Goal: Task Accomplishment & Management: Complete application form

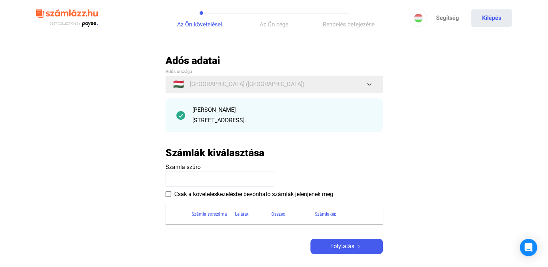
click at [174, 180] on input at bounding box center [220, 179] width 109 height 15
click at [246, 150] on h2 "Számlák kiválasztása" at bounding box center [215, 153] width 99 height 13
click at [195, 176] on input "****" at bounding box center [220, 179] width 109 height 15
type input "*"
click at [178, 191] on span "Csak a követeléskezelésbe bevonható számlák jelenjenek meg" at bounding box center [253, 194] width 159 height 9
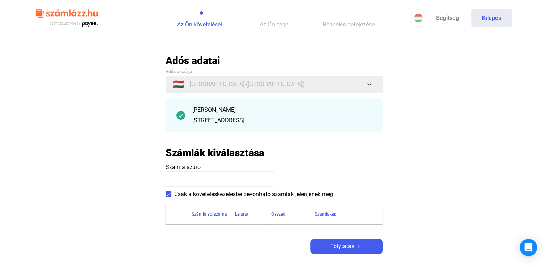
click at [188, 182] on input at bounding box center [220, 179] width 109 height 15
click at [167, 196] on span at bounding box center [169, 195] width 6 height 6
click at [183, 178] on input at bounding box center [220, 179] width 109 height 15
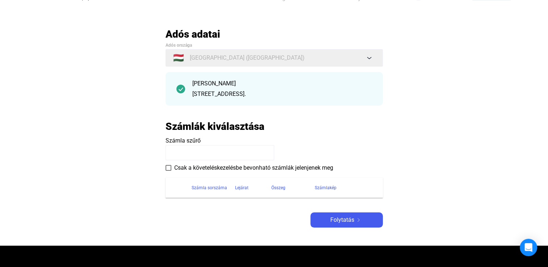
scroll to position [29, 0]
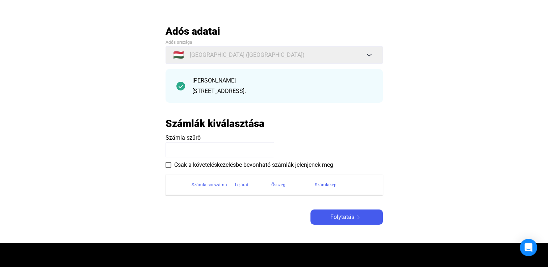
click at [279, 83] on div "[PERSON_NAME]" at bounding box center [282, 80] width 180 height 9
click at [212, 91] on div "[STREET_ADDRESS]." at bounding box center [282, 91] width 180 height 9
click at [326, 138] on payee-form-field "Számla szűrő" at bounding box center [274, 146] width 217 height 24
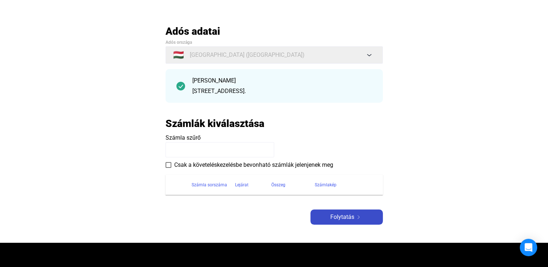
click at [346, 218] on span "Folytatás" at bounding box center [342, 217] width 24 height 9
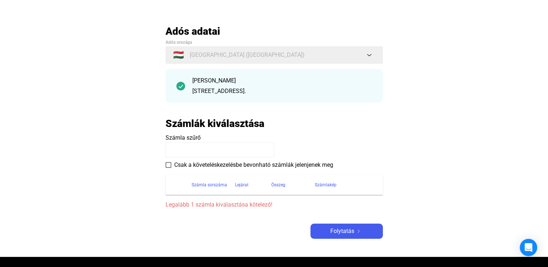
click at [193, 147] on input at bounding box center [220, 149] width 109 height 15
paste input "**********"
click at [315, 120] on div "Számlák kiválasztása" at bounding box center [274, 123] width 217 height 13
click at [336, 232] on span "Folytatás" at bounding box center [342, 231] width 24 height 9
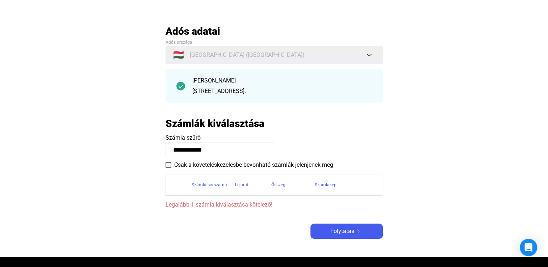
click at [167, 166] on span at bounding box center [169, 165] width 6 height 6
click at [368, 234] on div "Folytatás" at bounding box center [347, 231] width 68 height 9
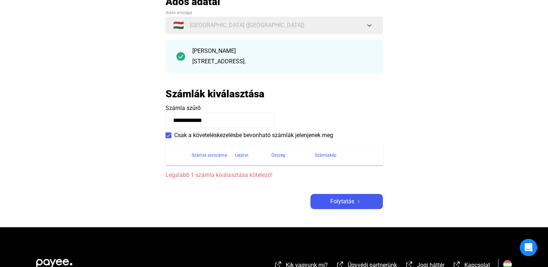
scroll to position [58, 0]
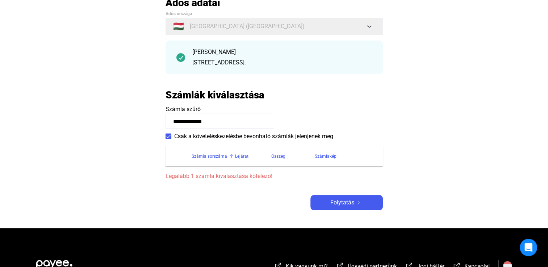
click at [199, 158] on div "Számla sorszáma" at bounding box center [210, 156] width 36 height 9
click at [244, 158] on div "Lejárat" at bounding box center [241, 156] width 13 height 9
click at [166, 134] on span at bounding box center [169, 137] width 6 height 6
click at [206, 120] on input "**********" at bounding box center [220, 121] width 109 height 15
click at [206, 120] on input "**" at bounding box center [220, 121] width 109 height 15
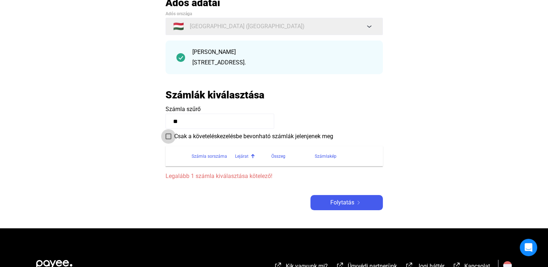
click at [170, 137] on span at bounding box center [169, 137] width 6 height 6
click at [342, 206] on span "Folytatás" at bounding box center [342, 203] width 24 height 9
click at [171, 140] on label "Csak a követeléskezelésbe bevonható számlák jelenjenek meg" at bounding box center [250, 136] width 168 height 9
click at [182, 129] on input "**" at bounding box center [220, 121] width 109 height 15
click at [323, 203] on div "Folytatás" at bounding box center [347, 203] width 68 height 9
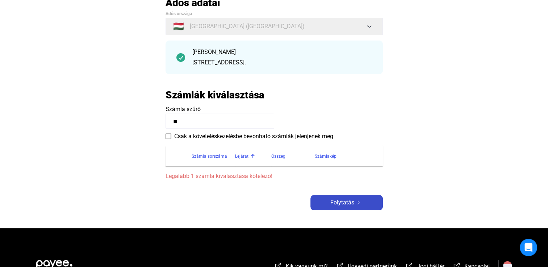
click at [323, 203] on div "Folytatás" at bounding box center [347, 203] width 68 height 9
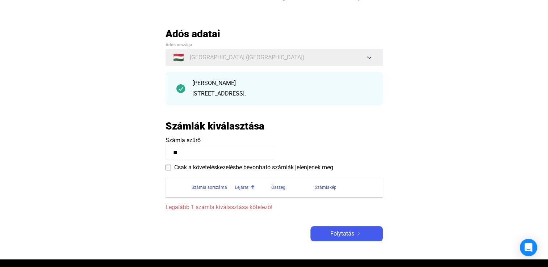
scroll to position [22, 0]
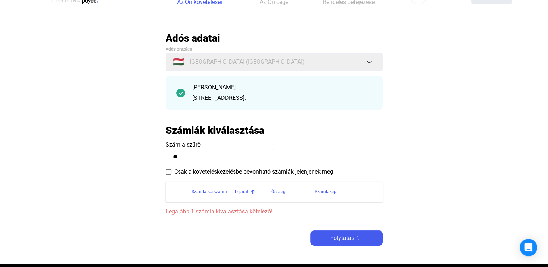
click at [215, 97] on div "[STREET_ADDRESS]." at bounding box center [282, 98] width 180 height 9
drag, startPoint x: 215, startPoint y: 97, endPoint x: 170, endPoint y: 92, distance: 45.2
click at [170, 92] on div "[PERSON_NAME] [STREET_ADDRESS]." at bounding box center [274, 93] width 217 height 34
click at [184, 92] on img at bounding box center [180, 93] width 9 height 9
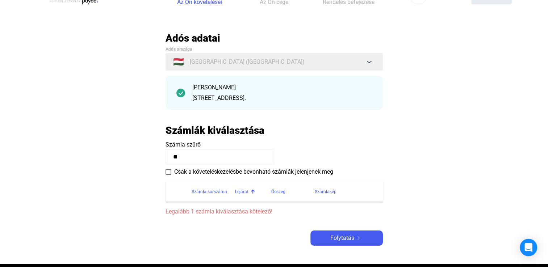
click at [182, 159] on input "**" at bounding box center [220, 156] width 109 height 15
type input "*"
click at [325, 195] on div "Számlakép" at bounding box center [326, 192] width 22 height 9
click at [281, 195] on div "Összeg" at bounding box center [278, 192] width 14 height 9
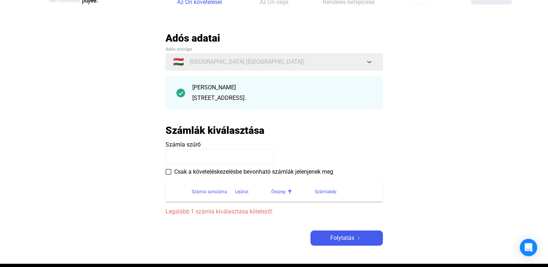
click at [238, 216] on span "Legalább 1 számla kiválasztása kötelező!" at bounding box center [274, 212] width 217 height 9
click at [362, 241] on div "Folytatás" at bounding box center [347, 238] width 68 height 9
click at [240, 215] on span "Legalább 1 számla kiválasztása kötelező!" at bounding box center [274, 212] width 217 height 9
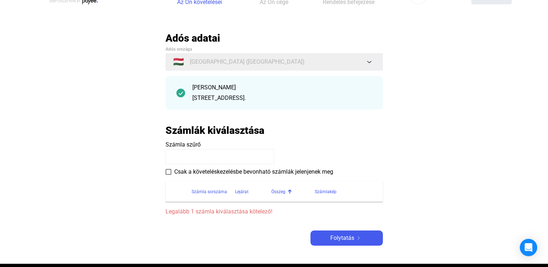
click at [199, 86] on div "[PERSON_NAME]" at bounding box center [282, 87] width 180 height 9
click at [284, 4] on span "Az Ön cége" at bounding box center [274, 2] width 29 height 7
click at [219, 5] on span "Az Ön követelései" at bounding box center [199, 2] width 45 height 7
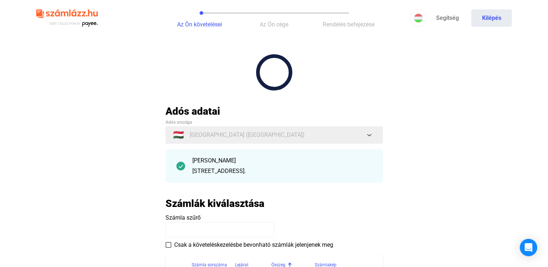
click at [84, 15] on img at bounding box center [67, 19] width 62 height 24
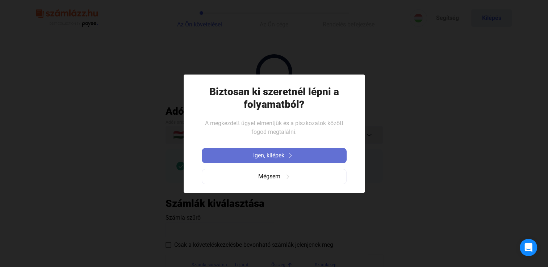
click at [264, 160] on button "Igen, kilépek" at bounding box center [274, 155] width 145 height 15
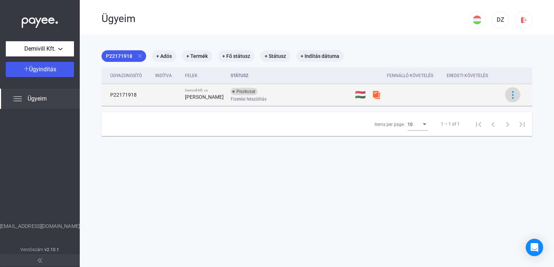
click at [513, 92] on button at bounding box center [512, 94] width 15 height 15
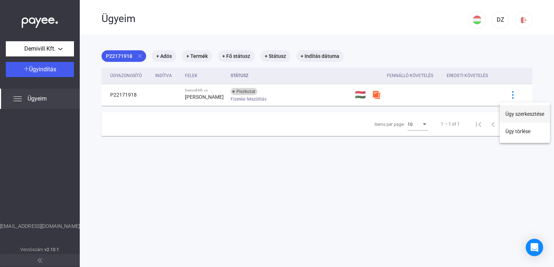
click at [514, 112] on button "Ügy szerkesztése" at bounding box center [524, 113] width 50 height 17
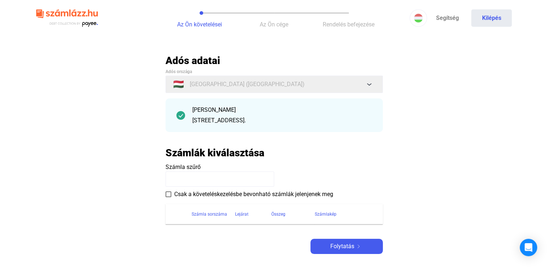
click at [199, 180] on input at bounding box center [220, 179] width 109 height 15
paste input "**********"
click at [345, 166] on payee-form-field "**********" at bounding box center [274, 175] width 217 height 24
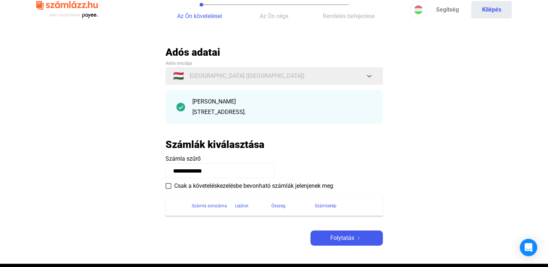
scroll to position [1, 0]
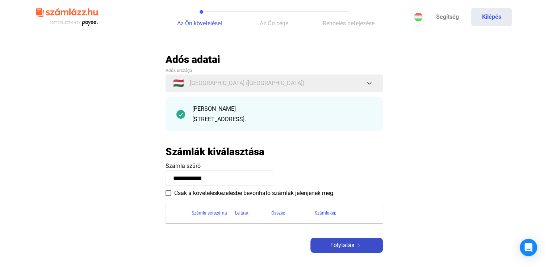
click at [346, 246] on span "Folytatás" at bounding box center [342, 245] width 24 height 9
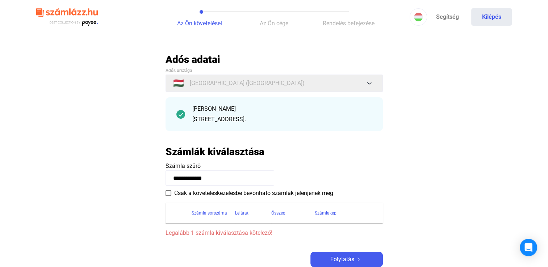
click at [193, 178] on input "**********" at bounding box center [220, 178] width 109 height 15
click at [191, 178] on input "**********" at bounding box center [220, 178] width 109 height 15
type input "*******"
click at [354, 259] on img at bounding box center [358, 260] width 9 height 4
click at [210, 216] on div "Számla sorszáma" at bounding box center [210, 213] width 36 height 9
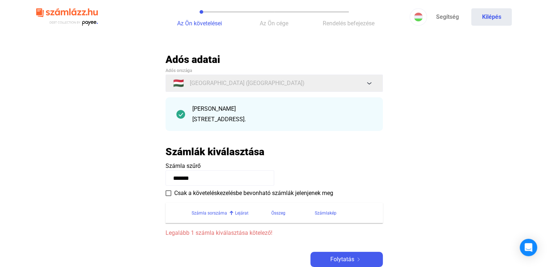
click at [174, 194] on label "Csak a követeléskezelésbe bevonható számlák jelenjenek meg" at bounding box center [250, 193] width 168 height 9
click at [166, 194] on span at bounding box center [169, 194] width 6 height 6
click at [238, 219] on th "Lejárat" at bounding box center [253, 213] width 36 height 20
click at [208, 235] on span "Legalább 1 számla kiválasztása kötelező!" at bounding box center [274, 233] width 217 height 9
click at [191, 180] on input "*******" at bounding box center [220, 178] width 109 height 15
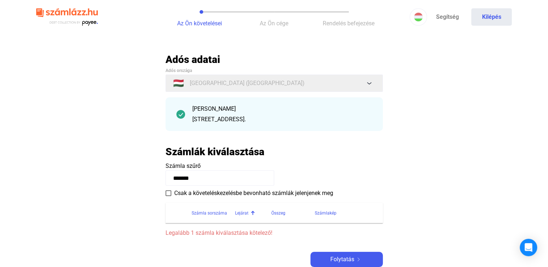
click at [192, 71] on span "Adós országa" at bounding box center [179, 70] width 26 height 5
